Goal: Information Seeking & Learning: Understand process/instructions

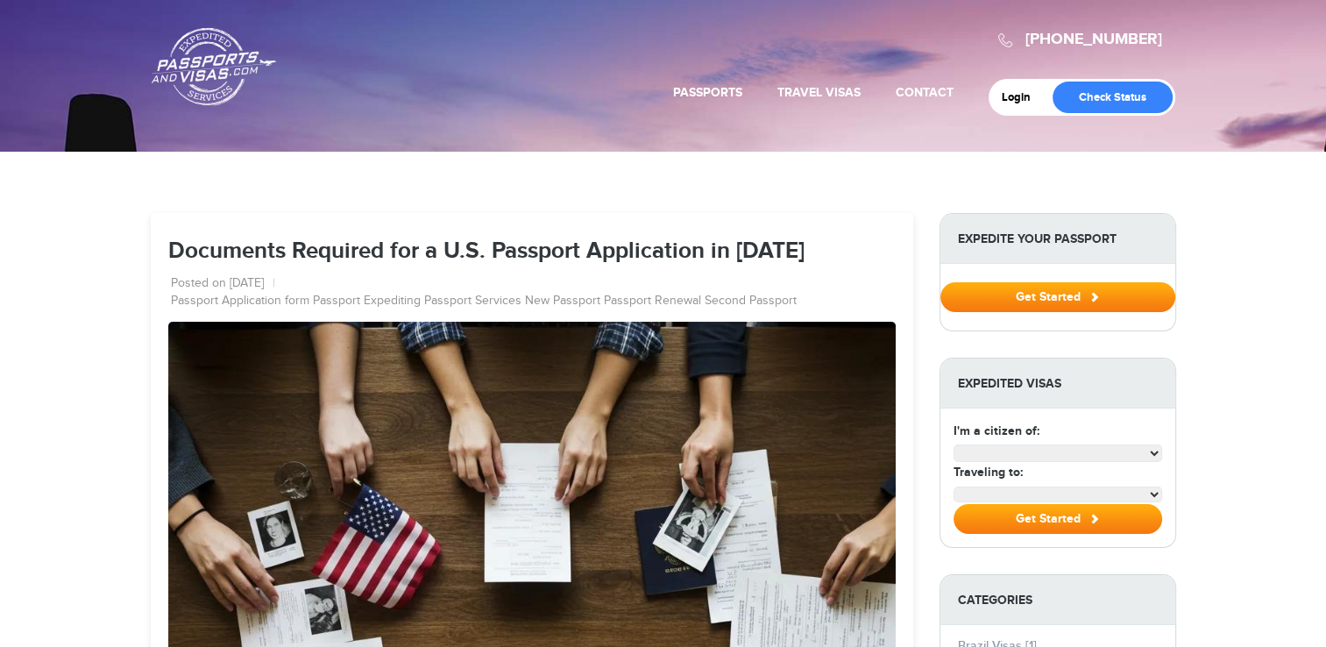
select select "**********"
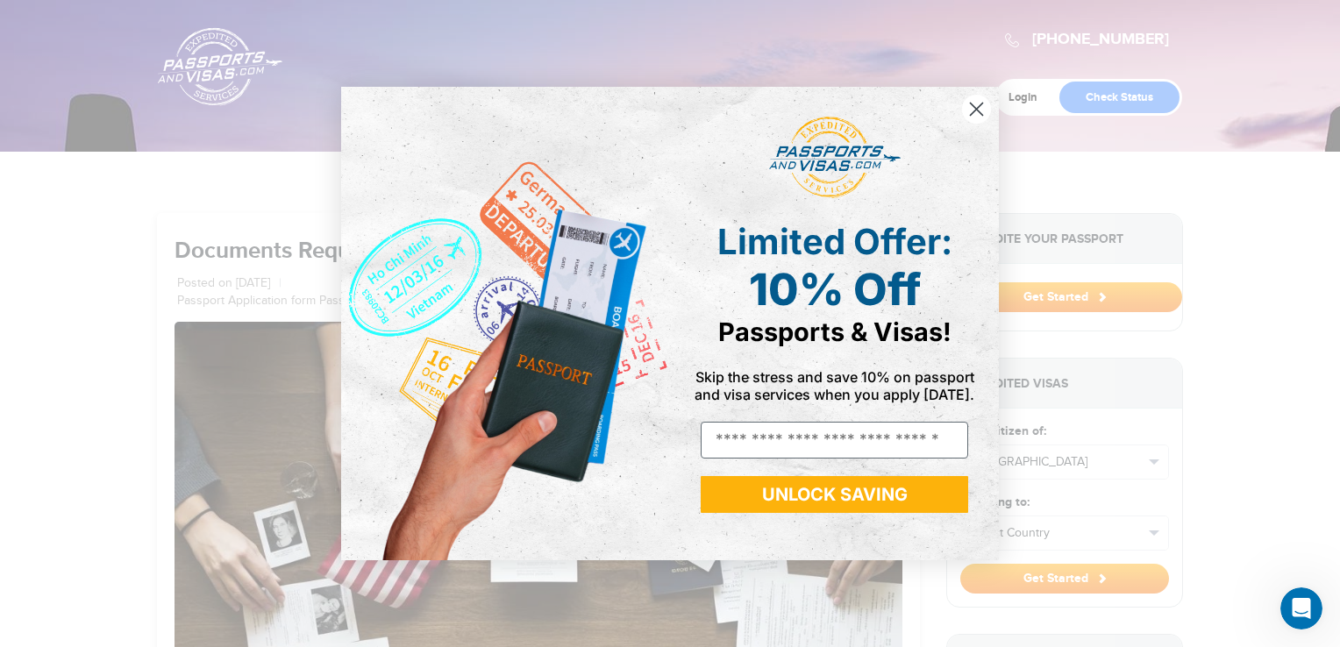
click at [978, 114] on circle "Close dialog" at bounding box center [976, 109] width 29 height 29
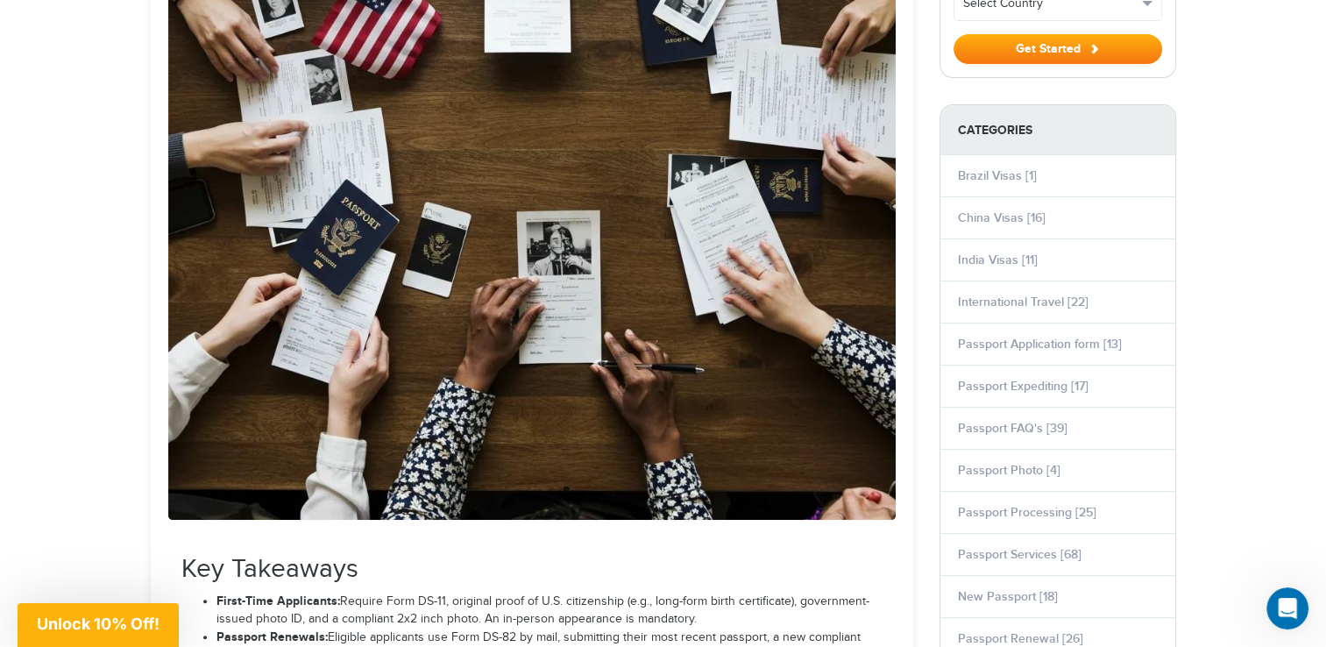
scroll to position [526, 0]
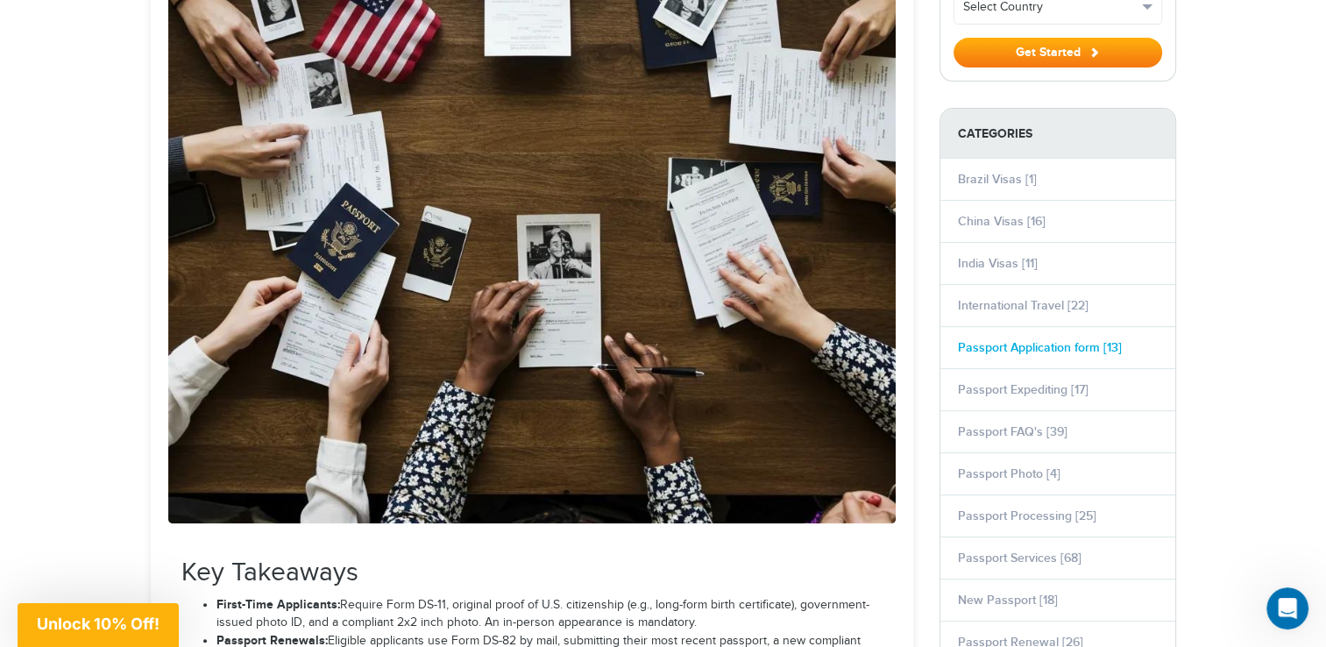
click at [1044, 344] on link "Passport Application form [13]" at bounding box center [1040, 347] width 164 height 15
